Goal: Find specific page/section: Find specific page/section

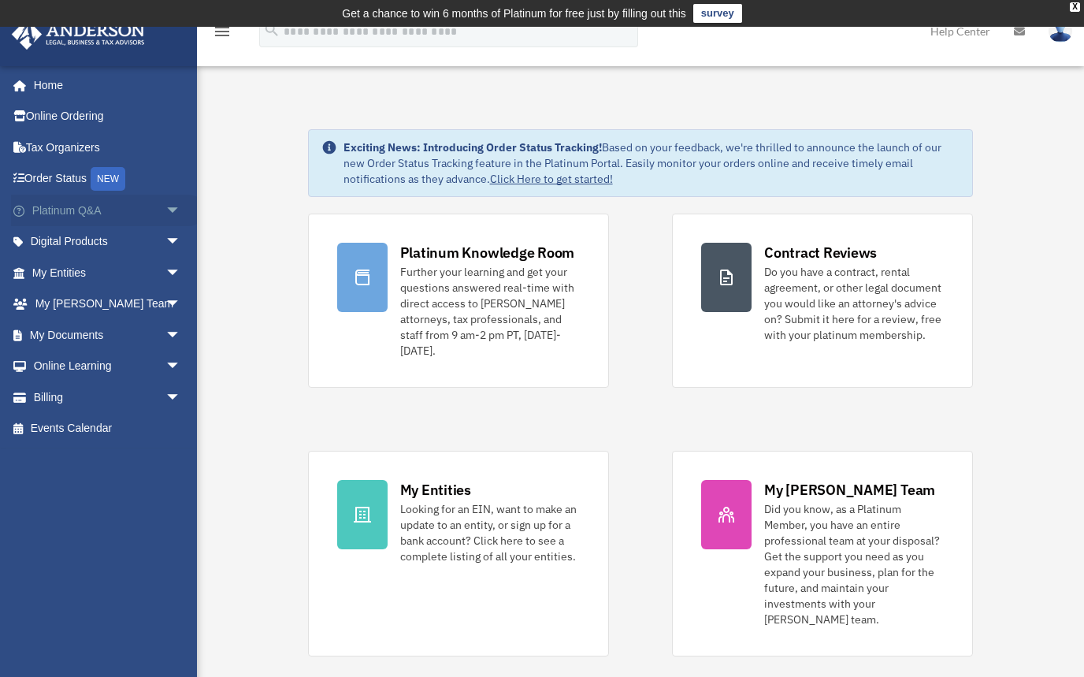
click at [169, 209] on span "arrow_drop_down" at bounding box center [181, 211] width 32 height 32
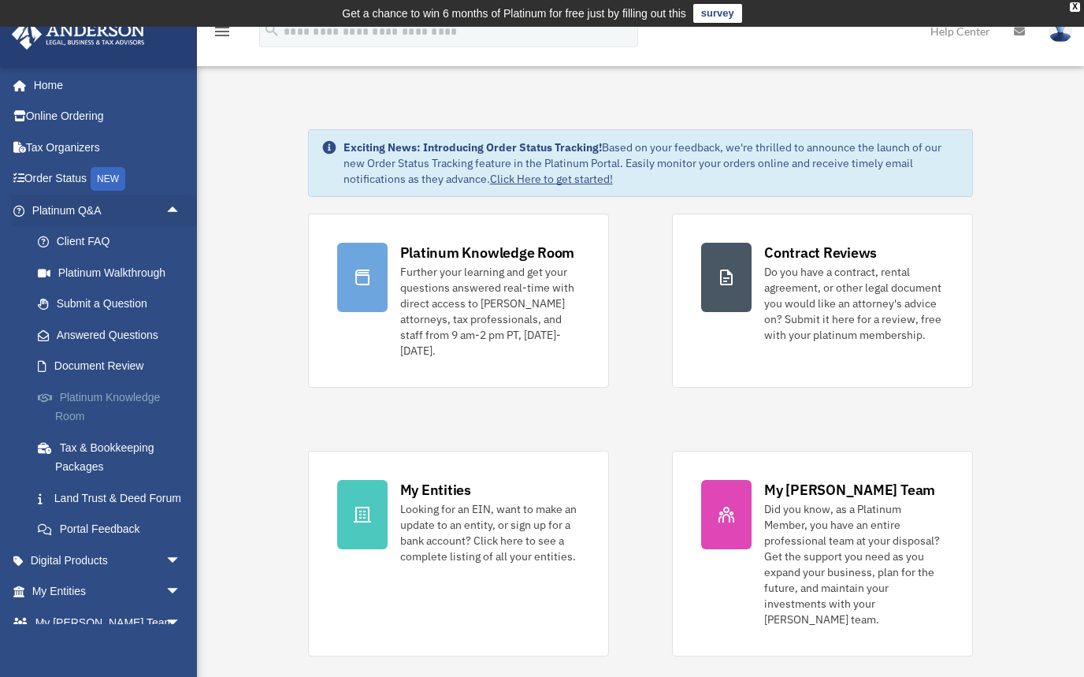
click at [114, 396] on link "Platinum Knowledge Room" at bounding box center [113, 406] width 183 height 50
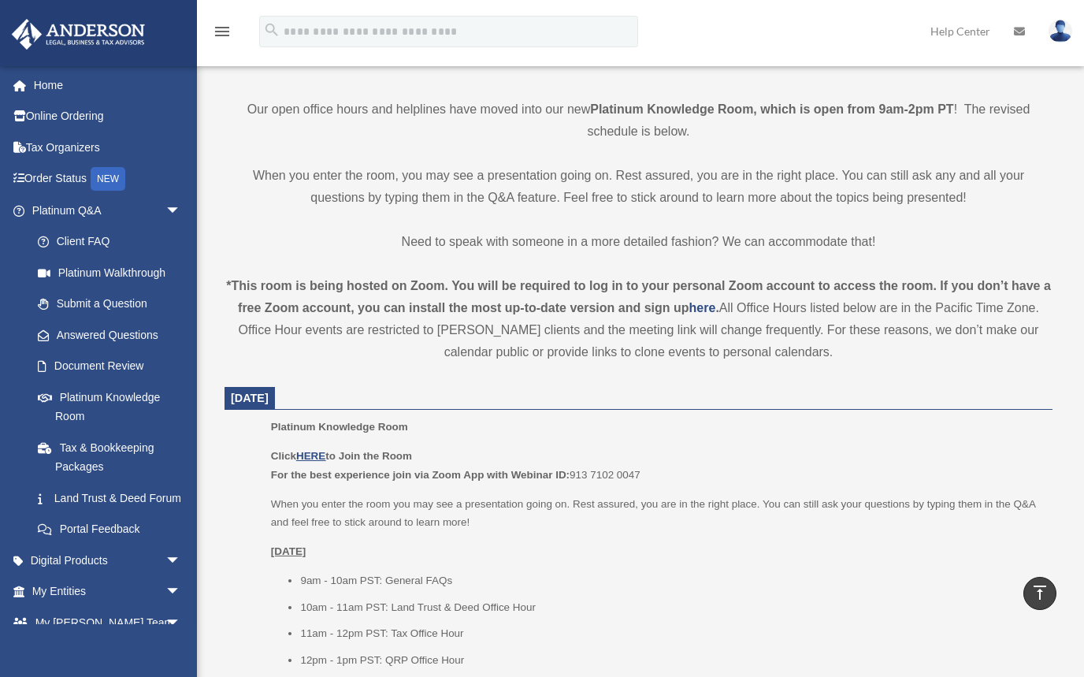
scroll to position [490, 0]
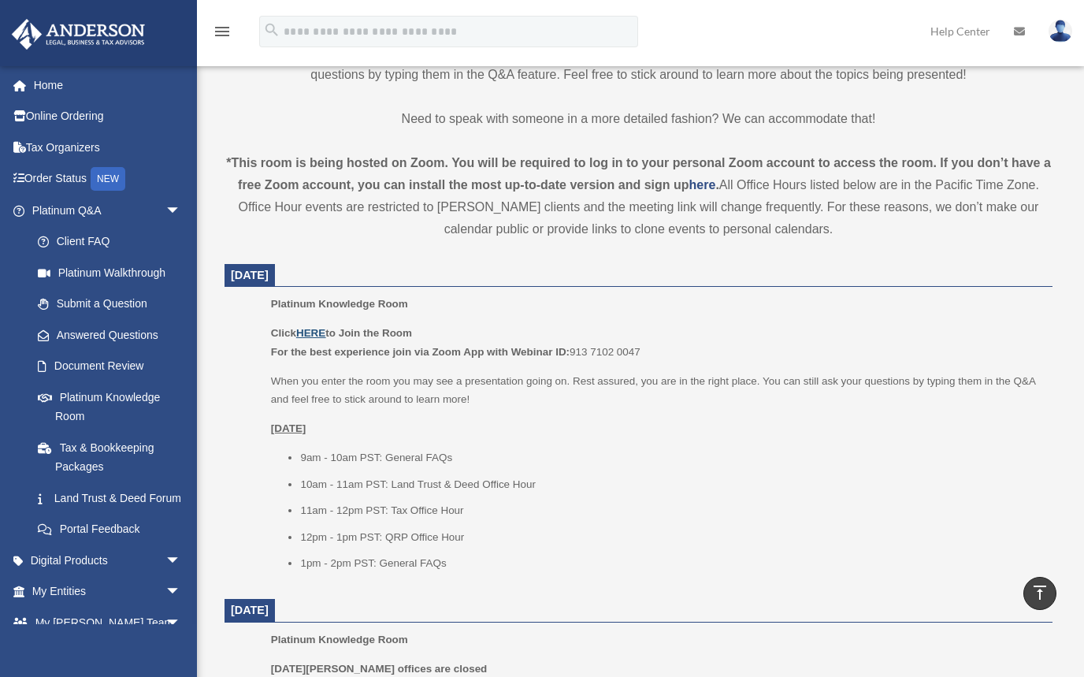
click at [317, 331] on u "HERE" at bounding box center [310, 333] width 29 height 12
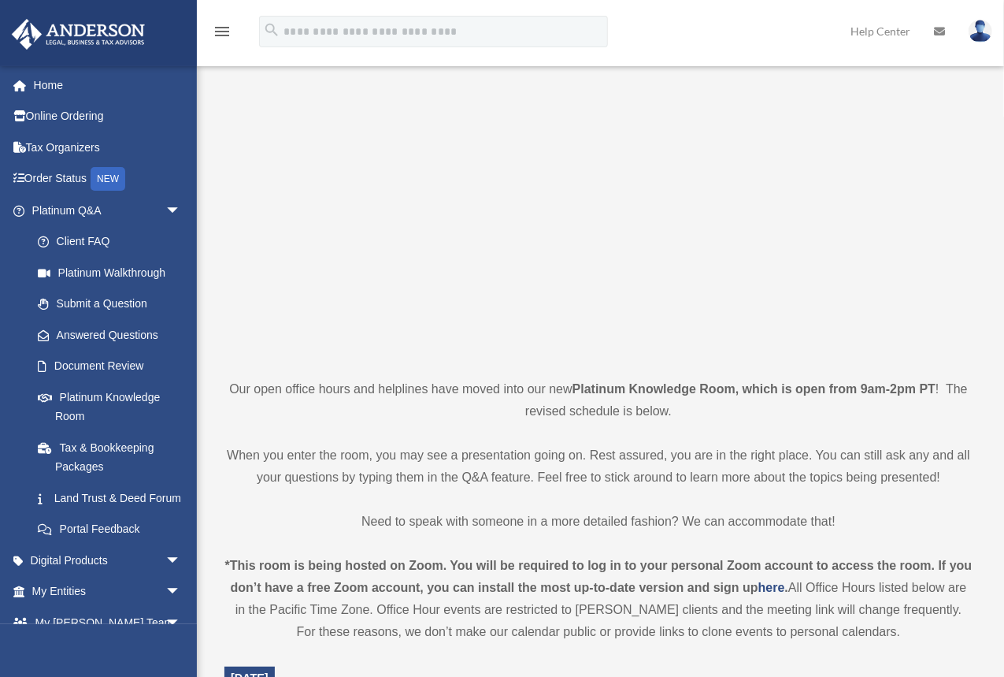
scroll to position [0, 0]
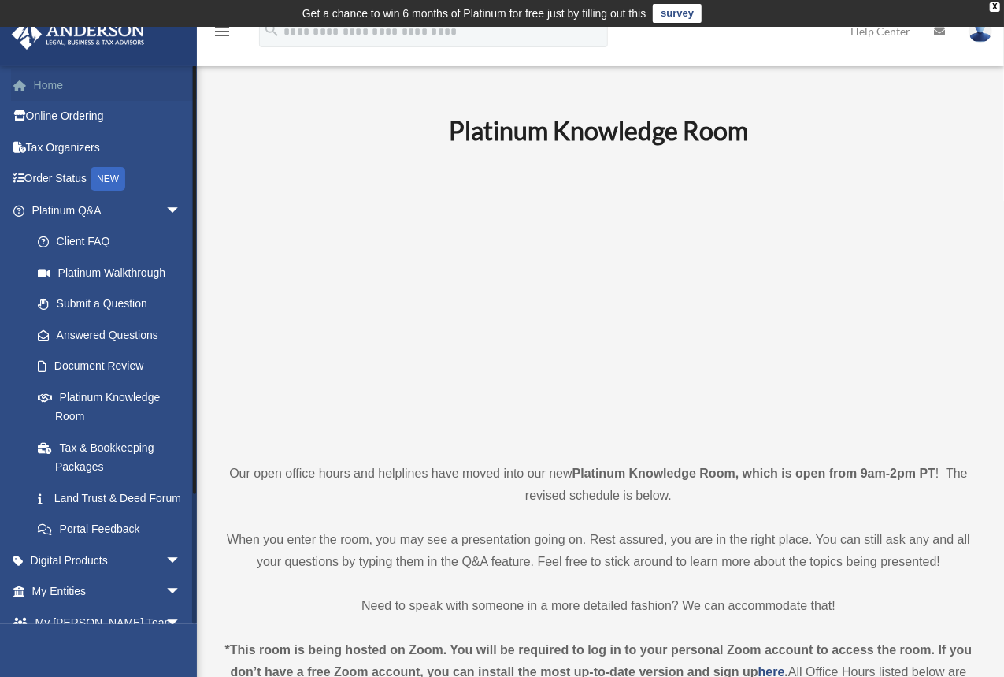
click at [53, 78] on link "Home" at bounding box center [108, 85] width 194 height 32
click at [44, 85] on link "Home" at bounding box center [108, 85] width 194 height 32
click at [221, 34] on icon "menu" at bounding box center [222, 31] width 19 height 19
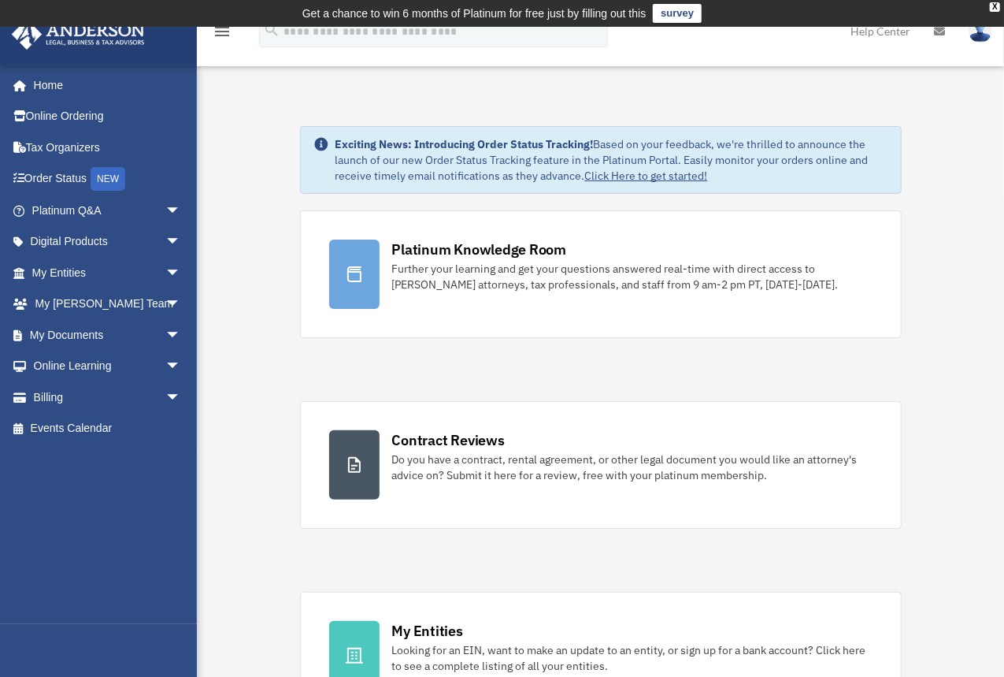
click at [980, 33] on img at bounding box center [981, 31] width 24 height 23
click at [54, 78] on link "Home" at bounding box center [108, 85] width 194 height 32
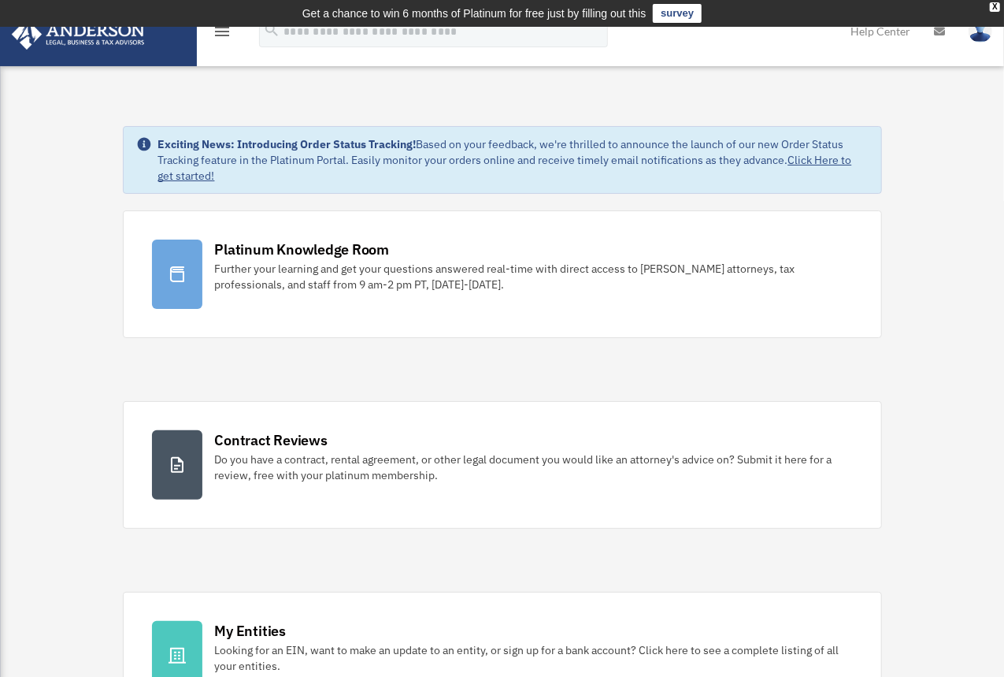
click at [225, 32] on icon "menu" at bounding box center [222, 31] width 19 height 19
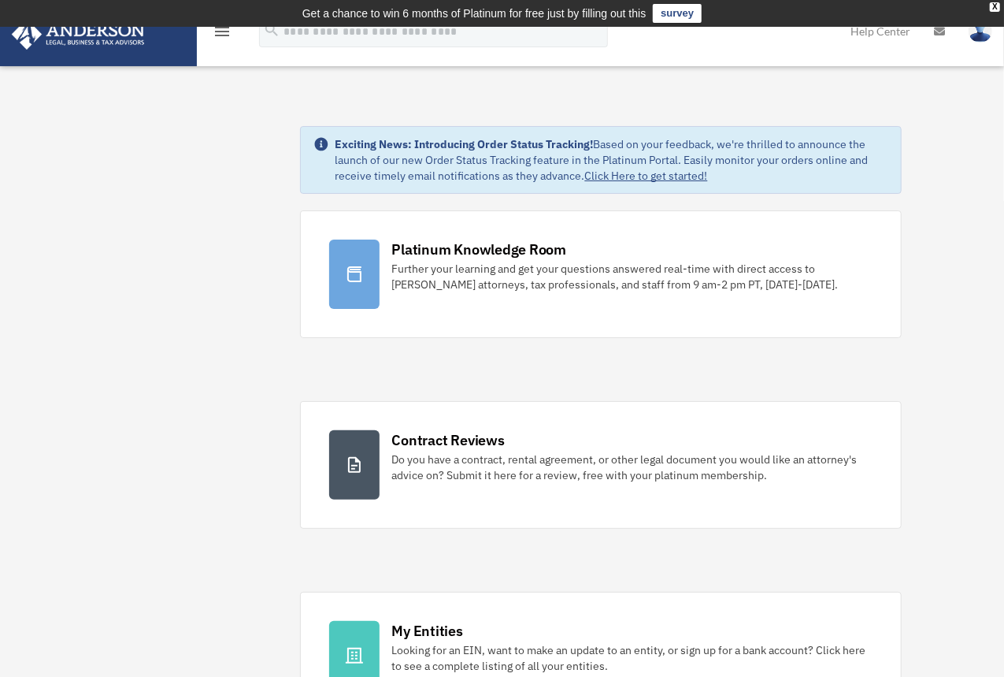
click at [225, 31] on icon "menu" at bounding box center [222, 31] width 19 height 19
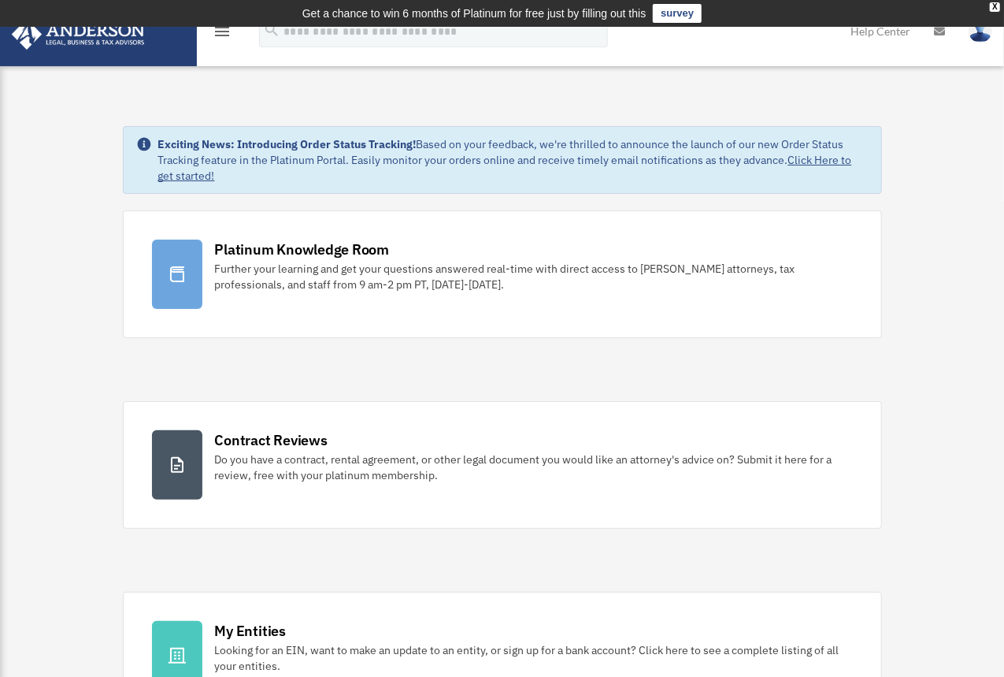
click at [225, 32] on icon "menu" at bounding box center [222, 31] width 19 height 19
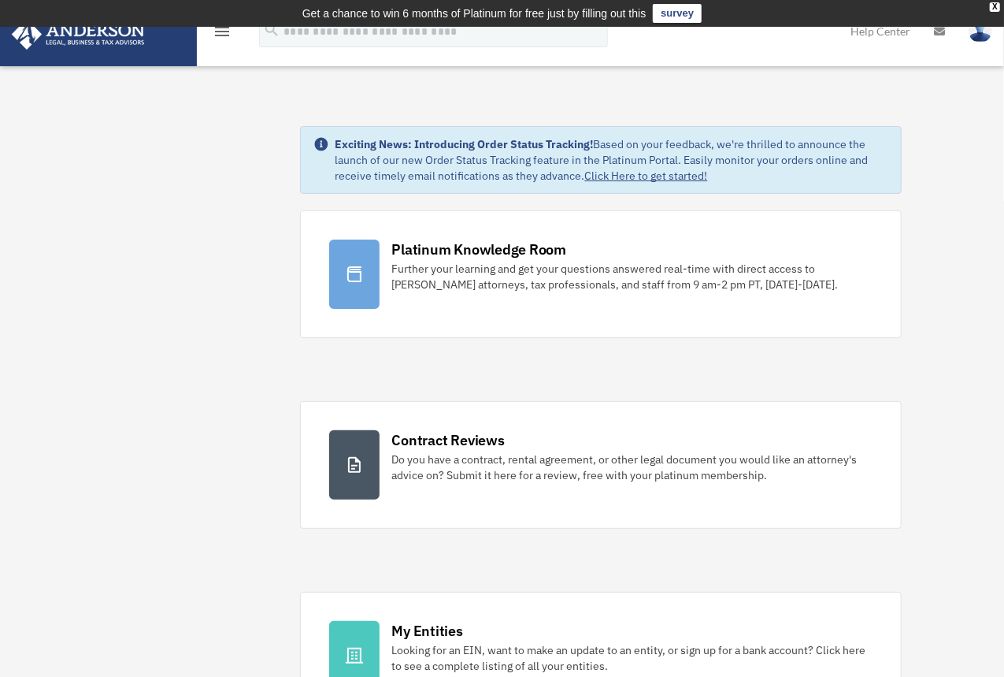
click at [983, 34] on img at bounding box center [981, 31] width 24 height 23
click at [51, 34] on img at bounding box center [78, 34] width 143 height 31
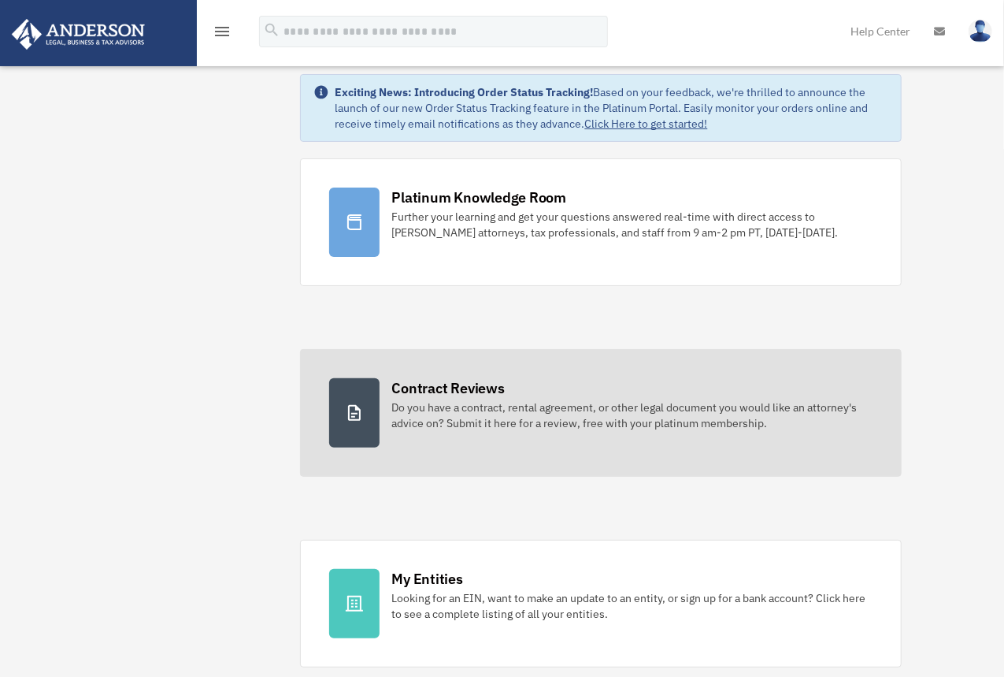
scroll to position [87, 0]
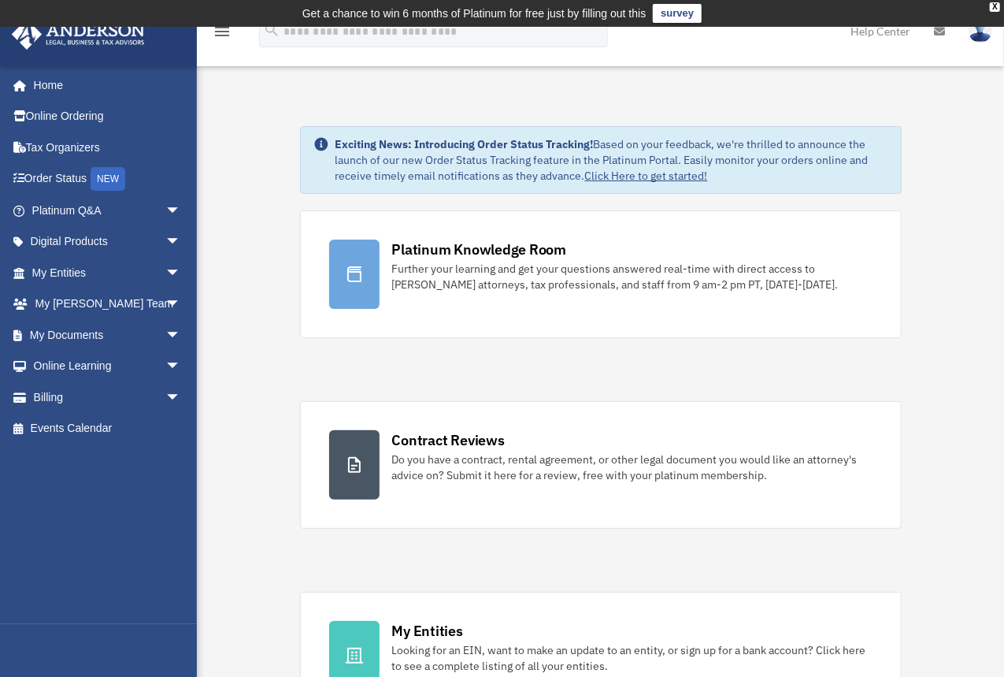
click at [119, 41] on img at bounding box center [78, 34] width 143 height 31
click at [227, 32] on icon "menu" at bounding box center [222, 31] width 19 height 19
